Goal: Transaction & Acquisition: Purchase product/service

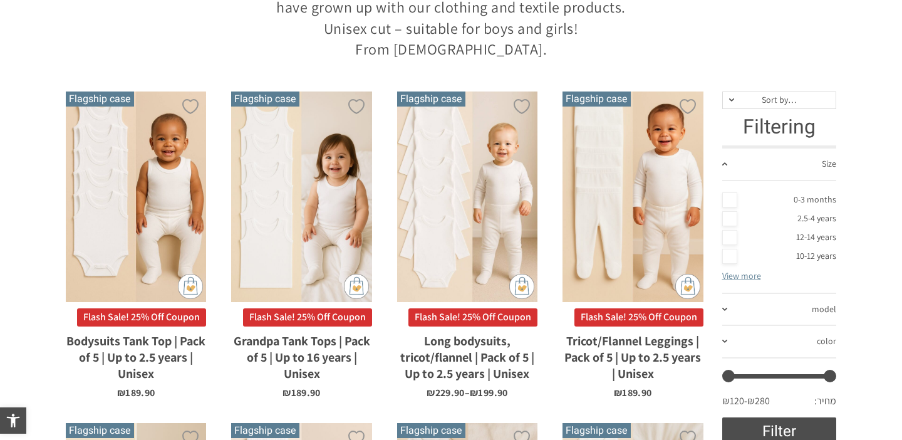
scroll to position [395, 0]
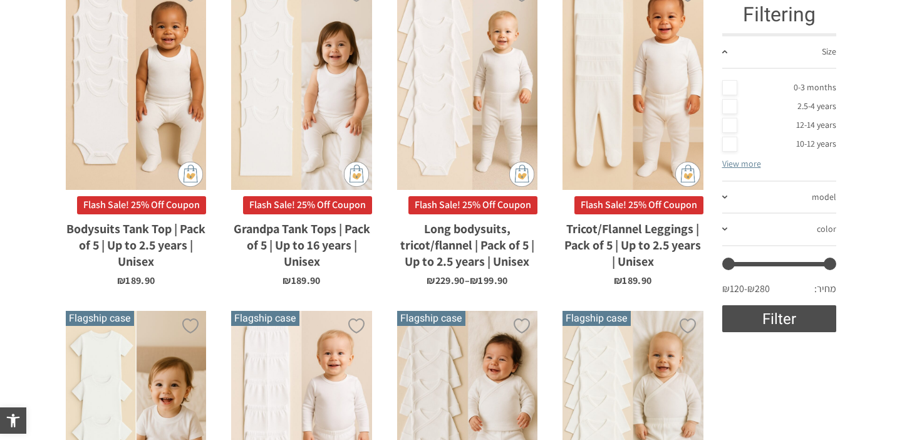
click at [601, 238] on font "Tricot/Flannel Leggings | Pack of 5 | Up to 2.5 years | Unisex" at bounding box center [632, 245] width 137 height 49
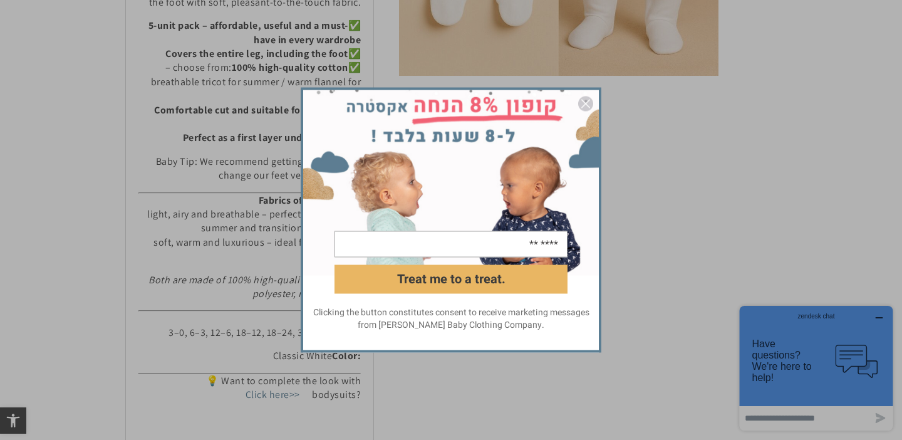
scroll to position [586, 0]
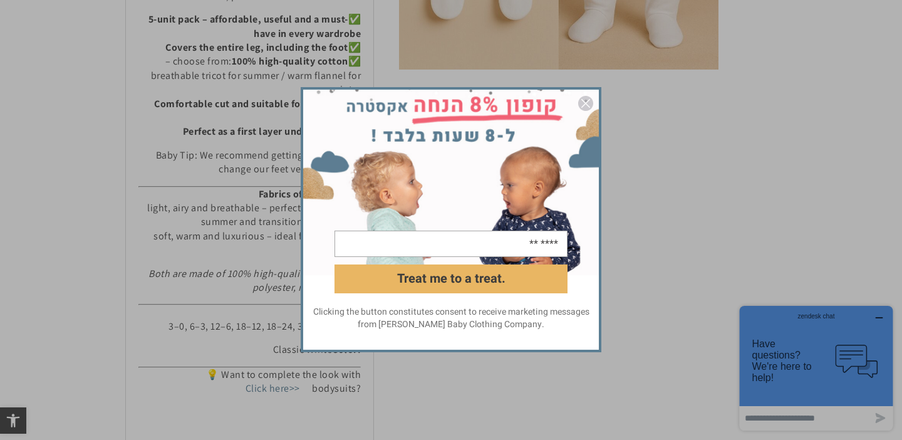
click at [586, 105] on img "closed" at bounding box center [585, 103] width 15 height 15
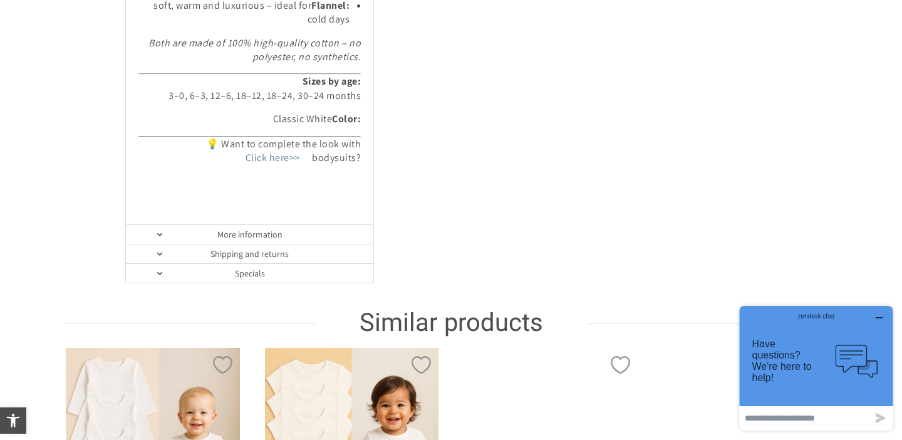
scroll to position [836, 0]
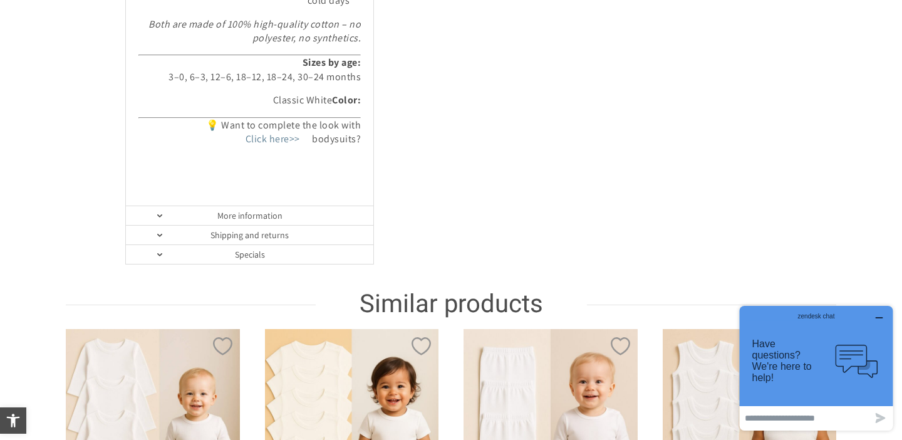
click at [156, 217] on link "More information" at bounding box center [249, 215] width 247 height 19
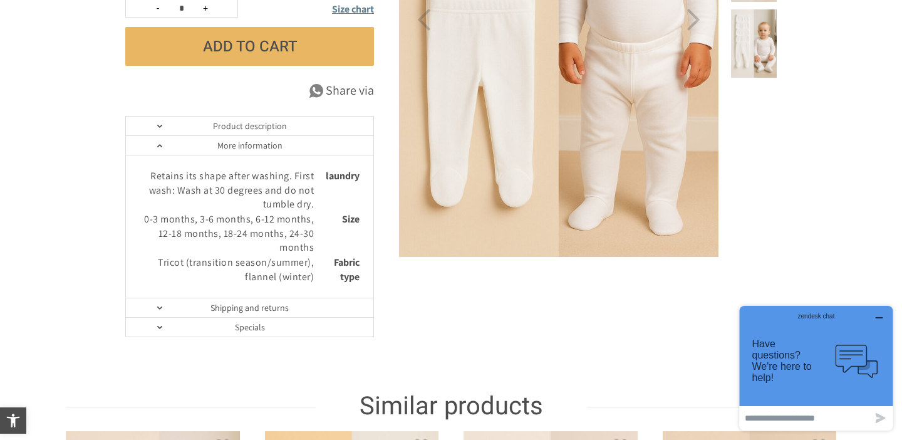
scroll to position [471, 0]
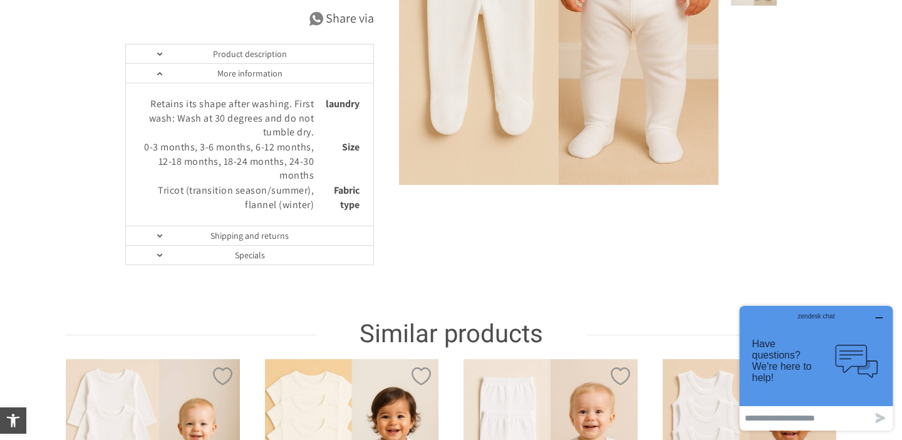
click at [165, 235] on link "Shipping and returns" at bounding box center [249, 235] width 247 height 19
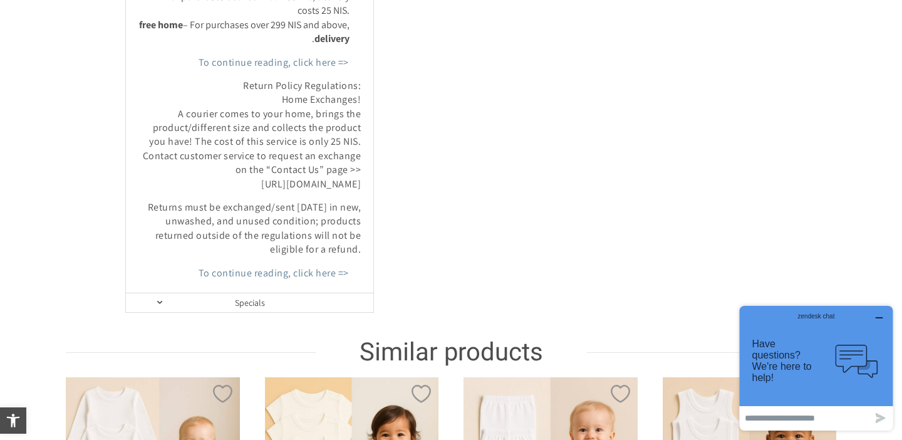
scroll to position [705, 0]
click at [224, 301] on link "Specials" at bounding box center [249, 302] width 247 height 19
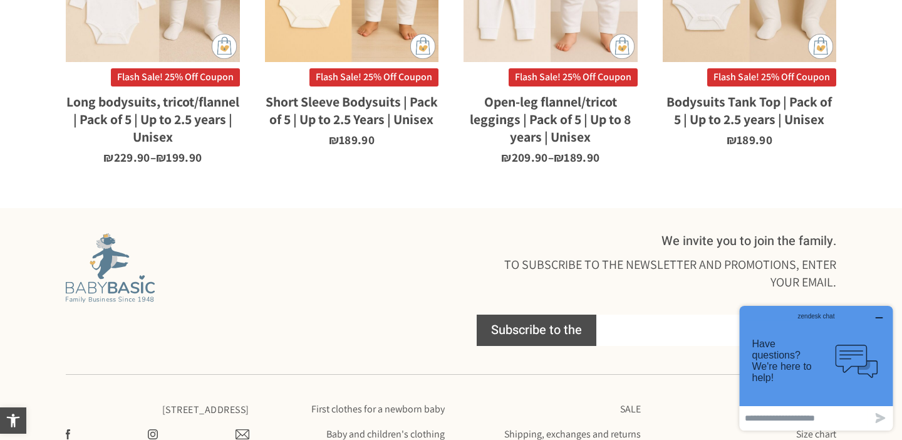
scroll to position [1259, 0]
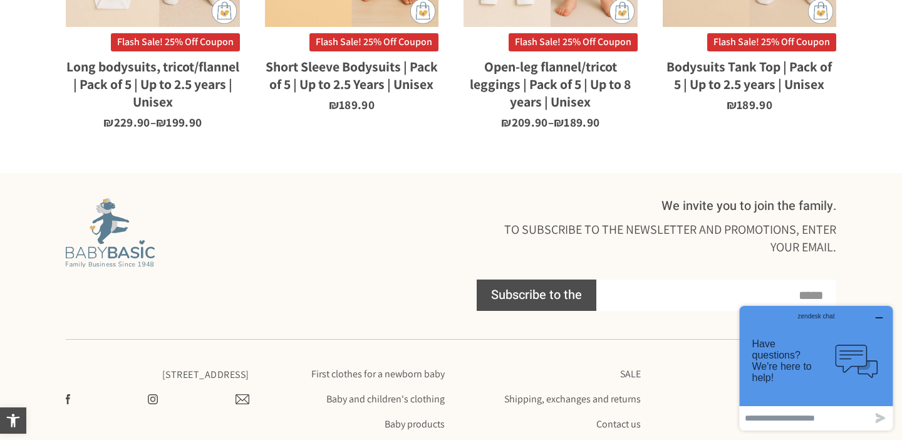
click at [882, 315] on icon "button" at bounding box center [880, 318] width 10 height 10
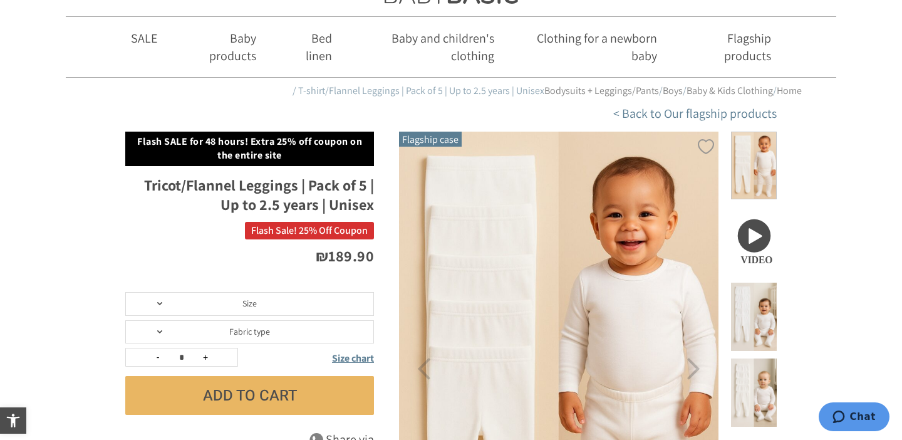
scroll to position [0, 0]
